Goal: Check status: Check status

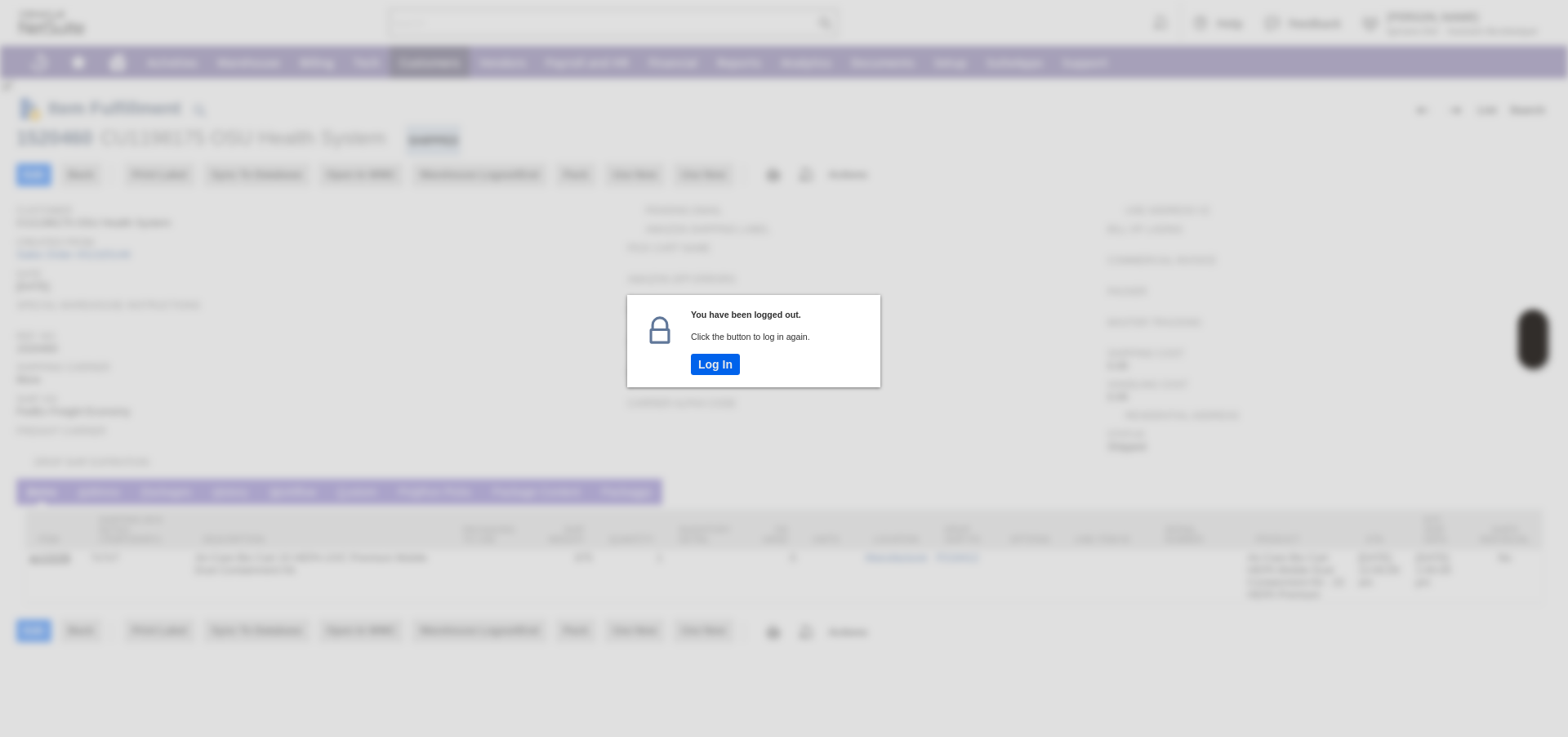
click at [715, 368] on button "Log In" at bounding box center [716, 364] width 49 height 21
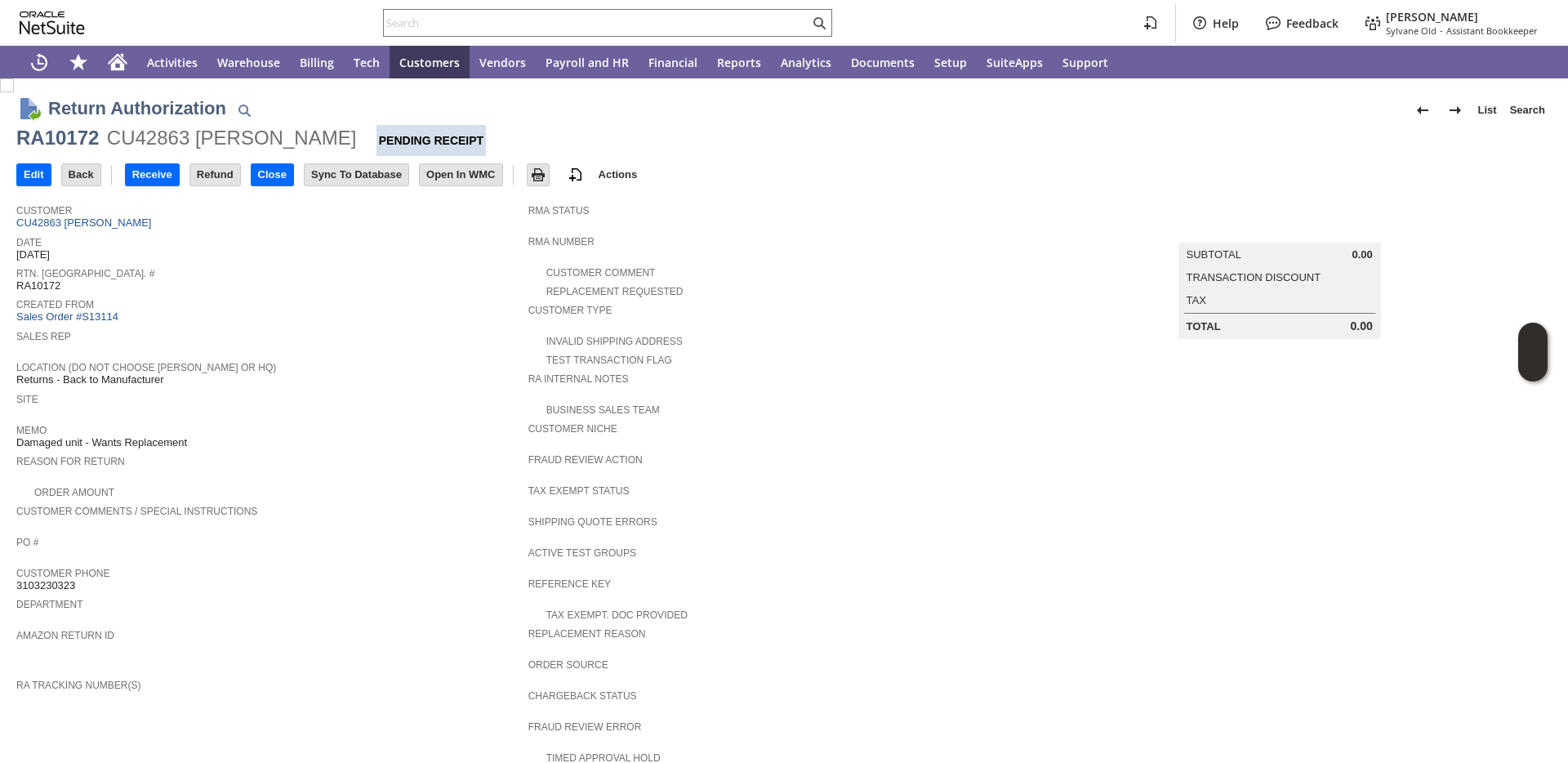
click at [360, 312] on div "Created From Sales Order #S13114" at bounding box center [268, 309] width 504 height 30
click at [561, 14] on input "text" at bounding box center [596, 23] width 426 height 20
paste input "RA89493"
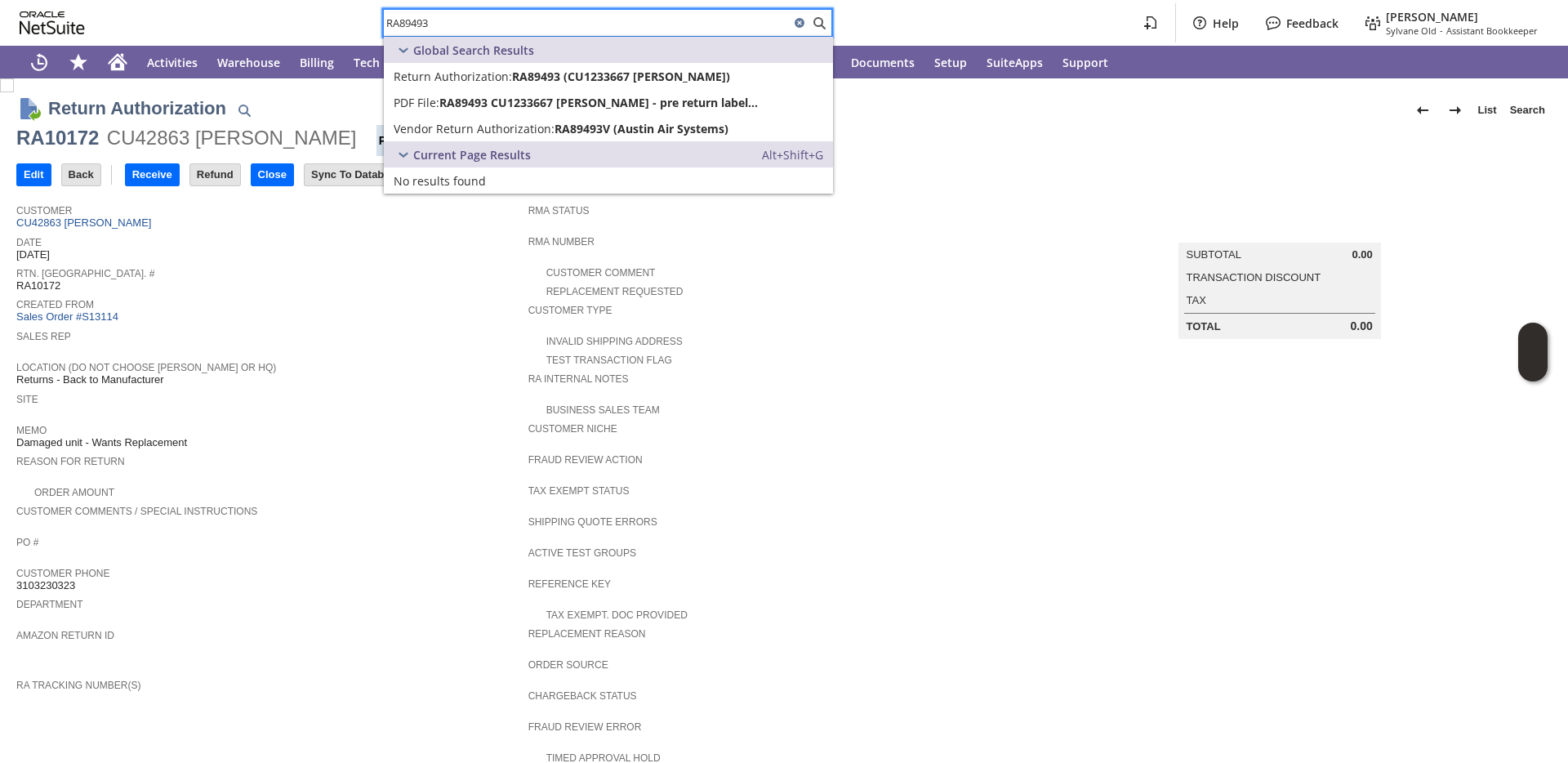
type input "RA89493"
click at [444, 133] on span "Vendor Return Authorization:" at bounding box center [474, 129] width 161 height 16
